Goal: Transaction & Acquisition: Purchase product/service

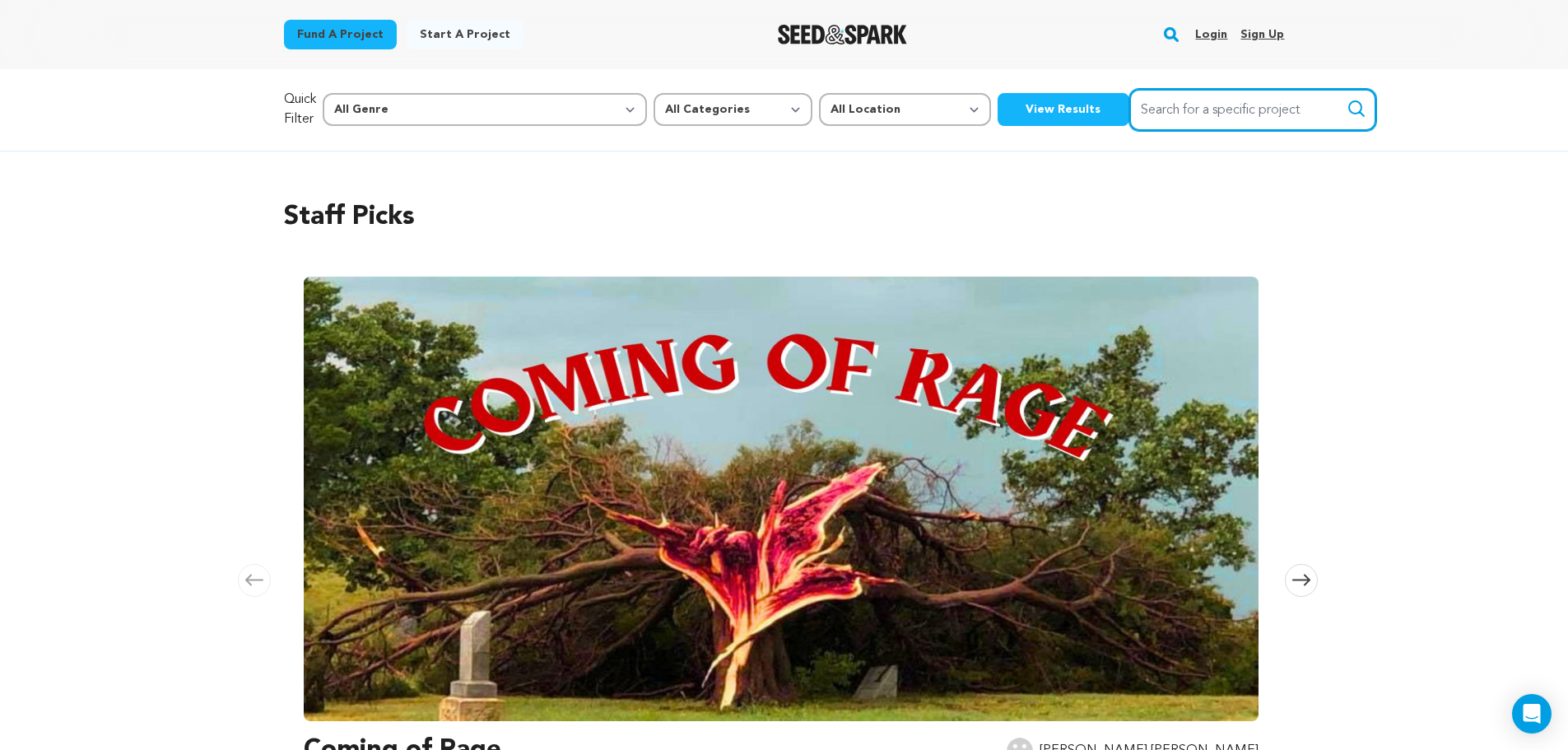
click at [1129, 120] on input "Search for a specific project" at bounding box center [1253, 110] width 247 height 42
type input "A Beautiful Lie"
click at [1347, 99] on button "Search" at bounding box center [1356, 108] width 20 height 20
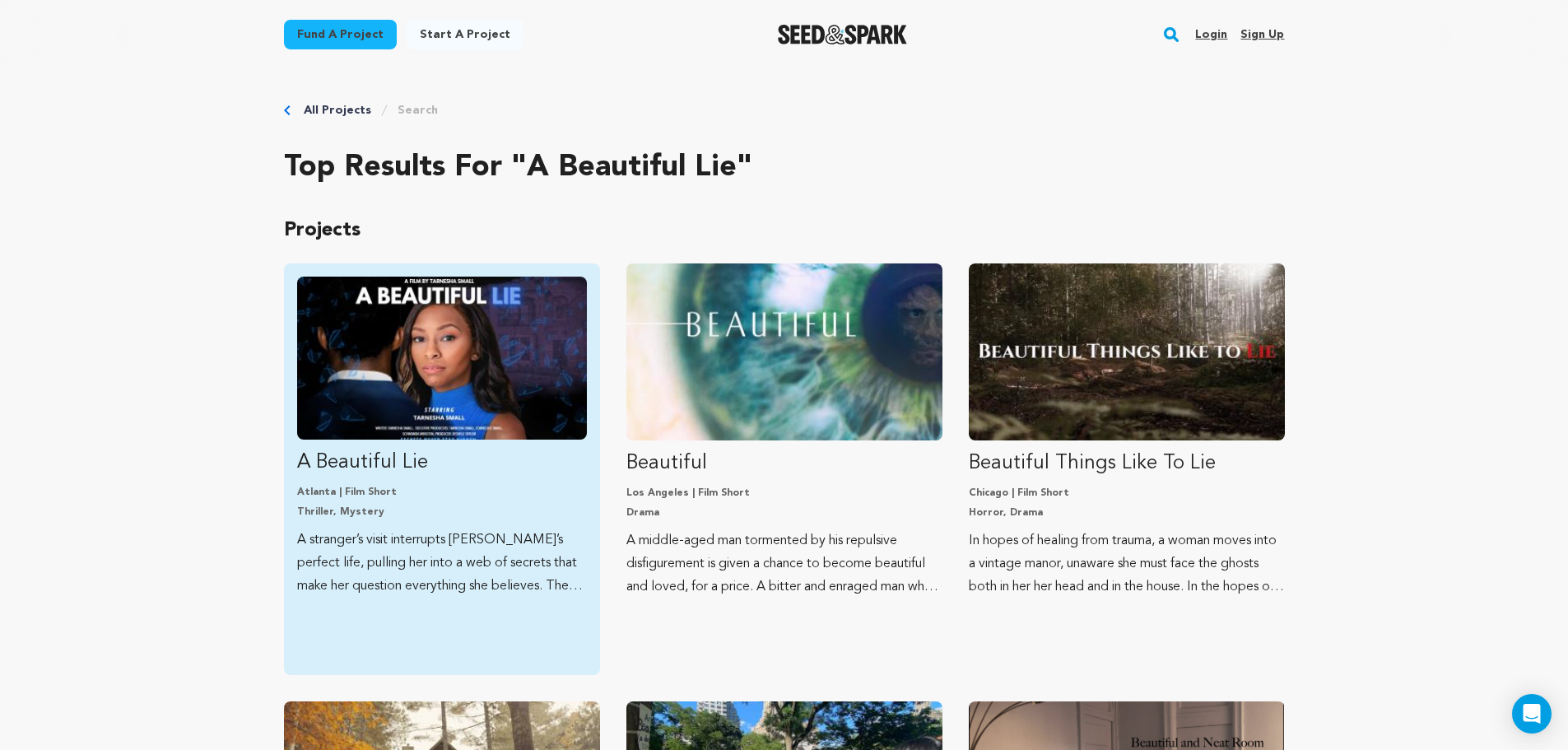
click at [469, 403] on img "Fund A Beautiful Lie" at bounding box center [442, 358] width 290 height 163
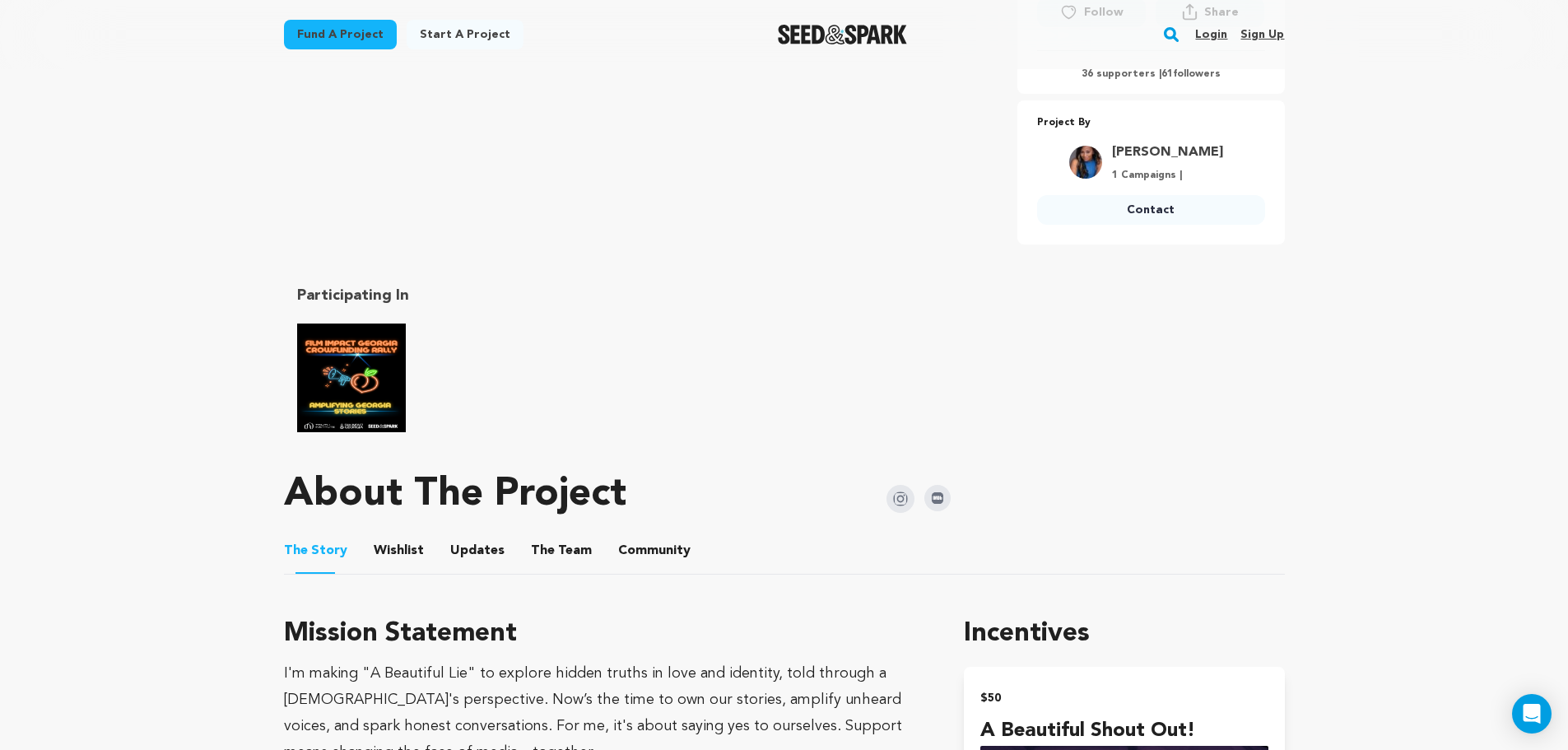
scroll to position [248, 0]
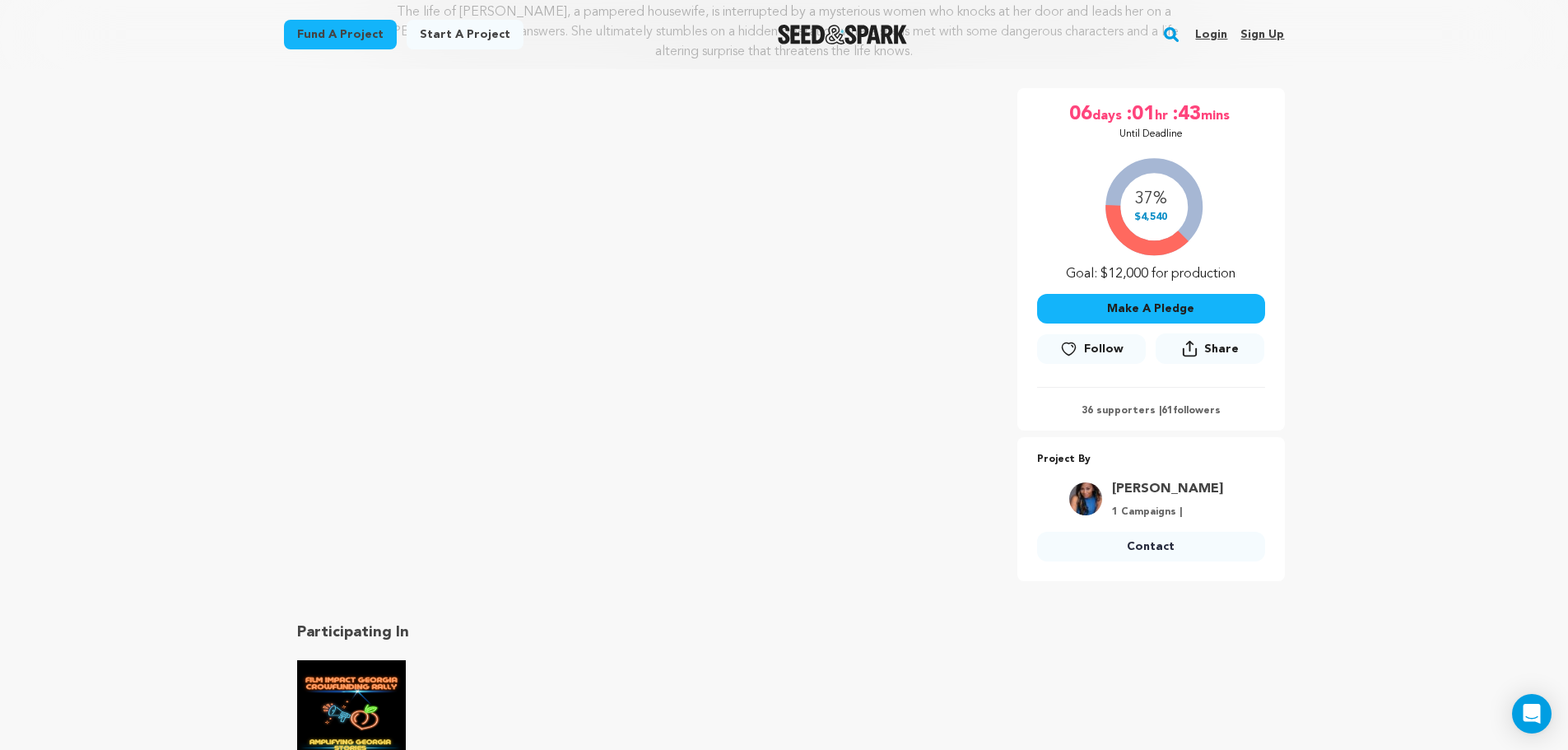
drag, startPoint x: 1579, startPoint y: 39, endPoint x: 1579, endPoint y: 60, distance: 21.0
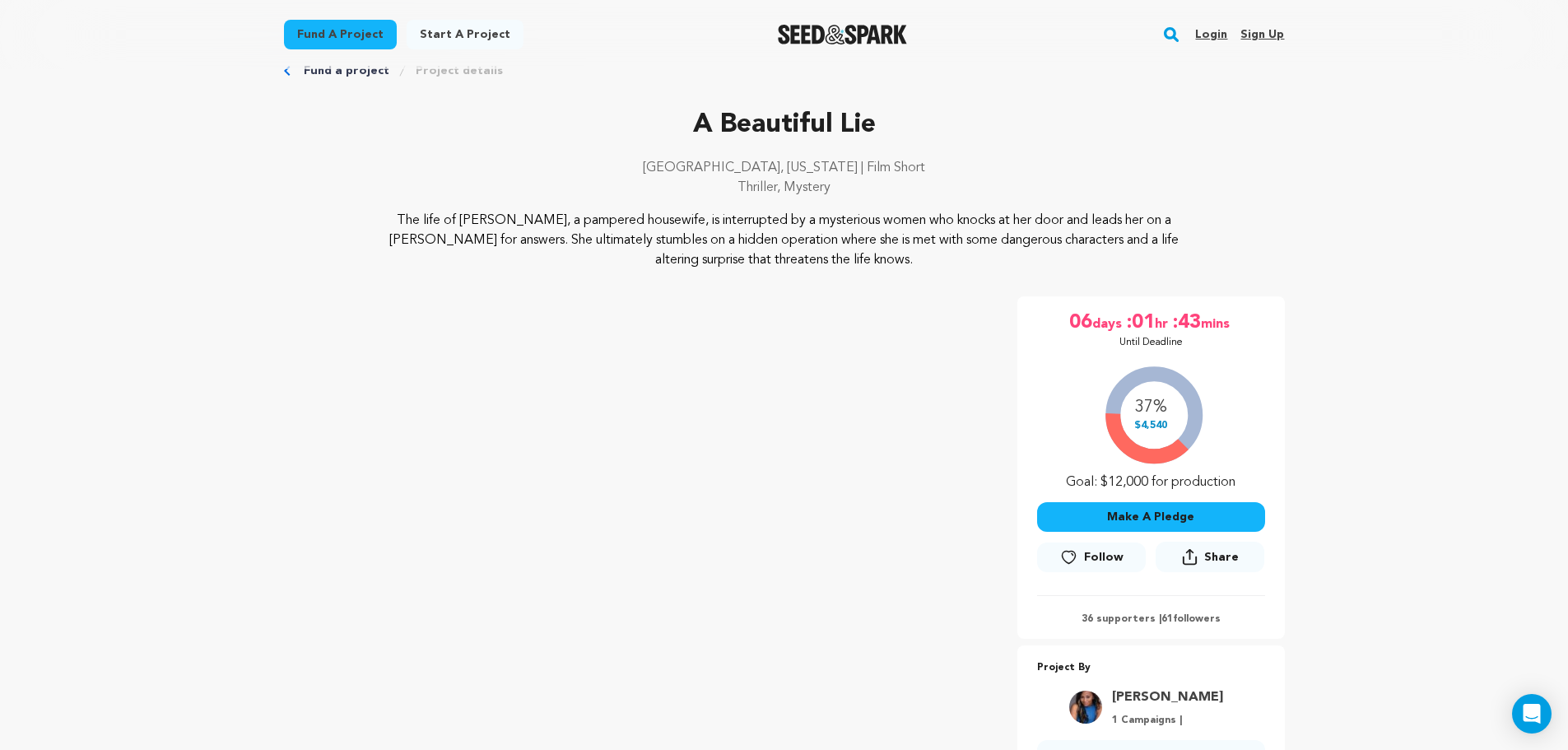
scroll to position [0, 0]
